Goal: Information Seeking & Learning: Learn about a topic

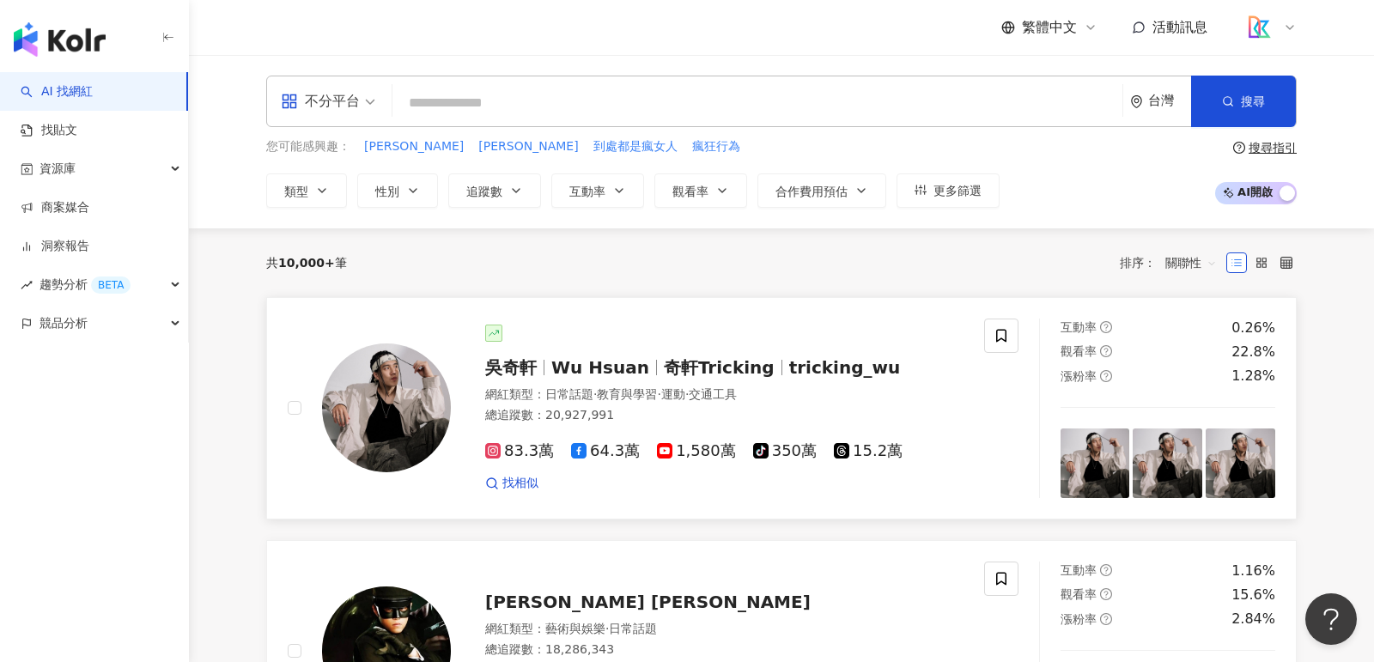
click at [812, 377] on div "[PERSON_NAME][PERSON_NAME] Hsuan 奇軒Tricking tricking_wu" at bounding box center [724, 368] width 478 height 24
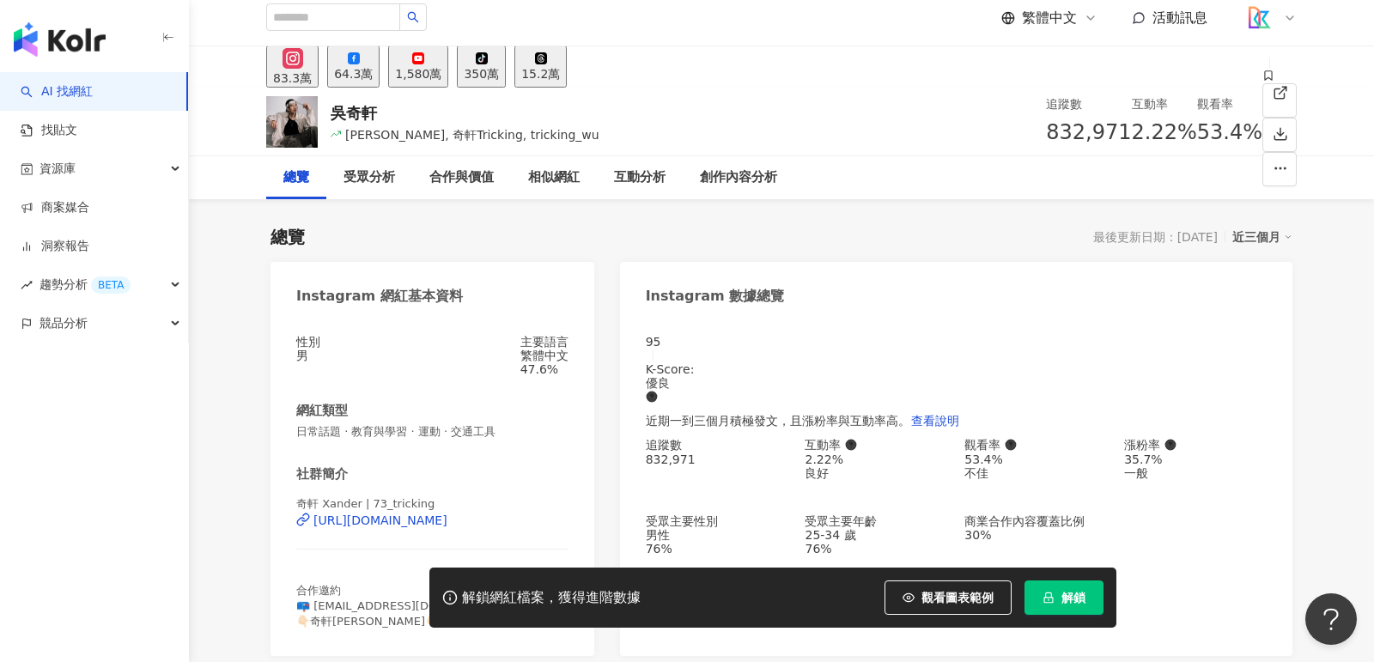
scroll to position [10, 0]
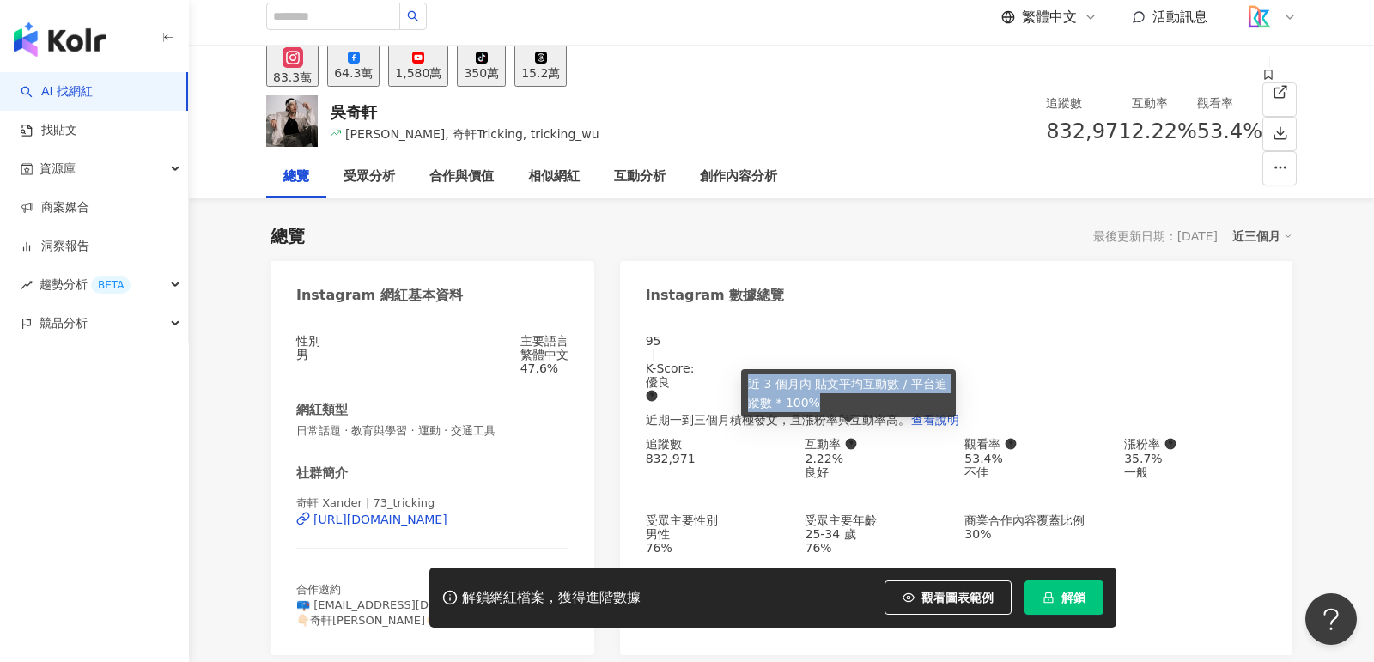
drag, startPoint x: 829, startPoint y: 406, endPoint x: 744, endPoint y: 382, distance: 88.4
click at [744, 382] on div "近 3 個月內 貼文平均互動數 / 平台追蹤數 * 100%" at bounding box center [848, 393] width 215 height 48
copy div "近 3 個月內 貼文平均互動數 / 平台追蹤數 * 100%"
click at [660, 437] on div "追蹤數" at bounding box center [717, 444] width 143 height 14
